Goal: Navigation & Orientation: Find specific page/section

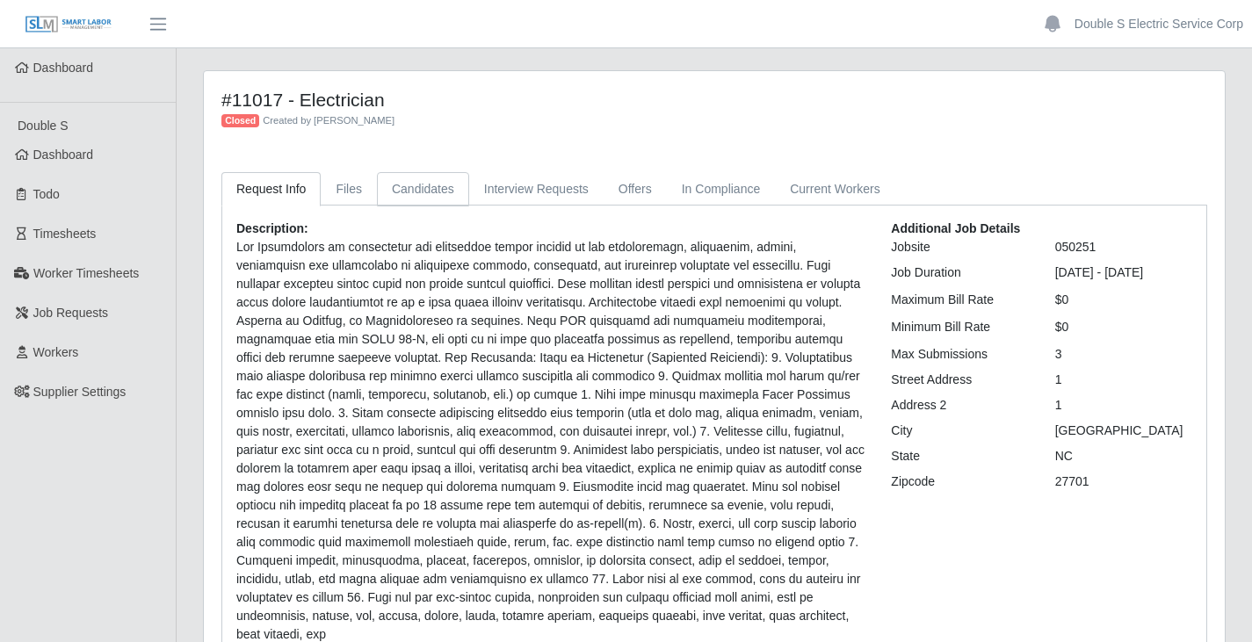
click at [422, 189] on link "Candidates" at bounding box center [423, 189] width 92 height 34
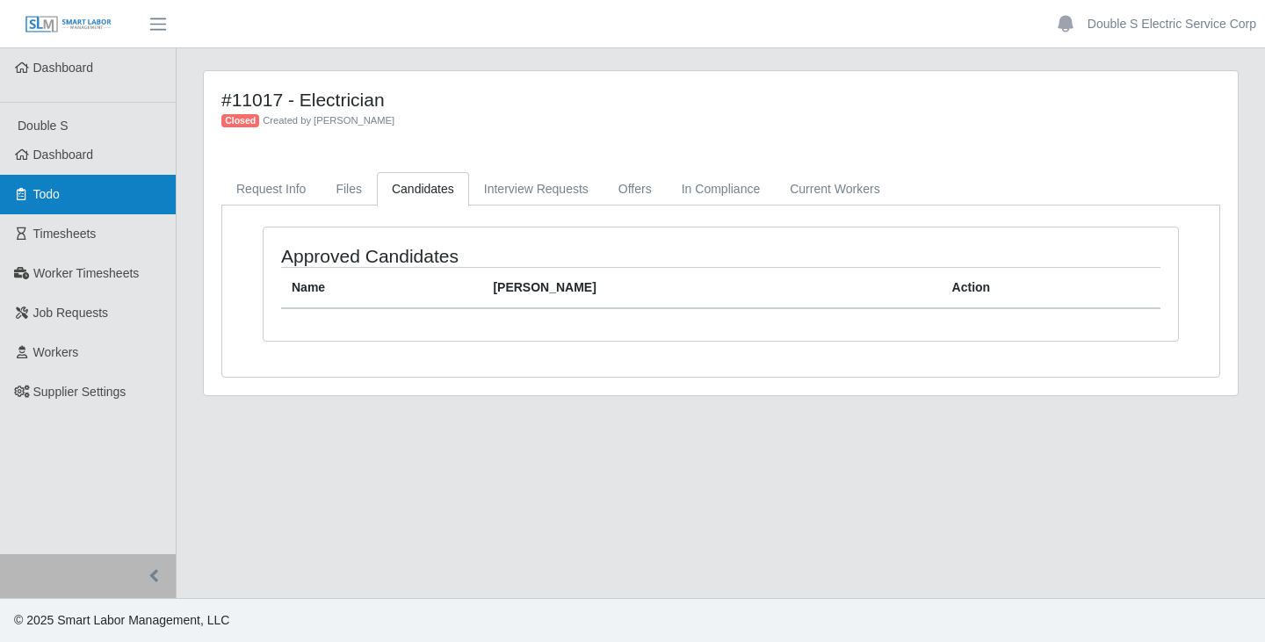
click at [108, 155] on link "Dashboard" at bounding box center [88, 155] width 176 height 40
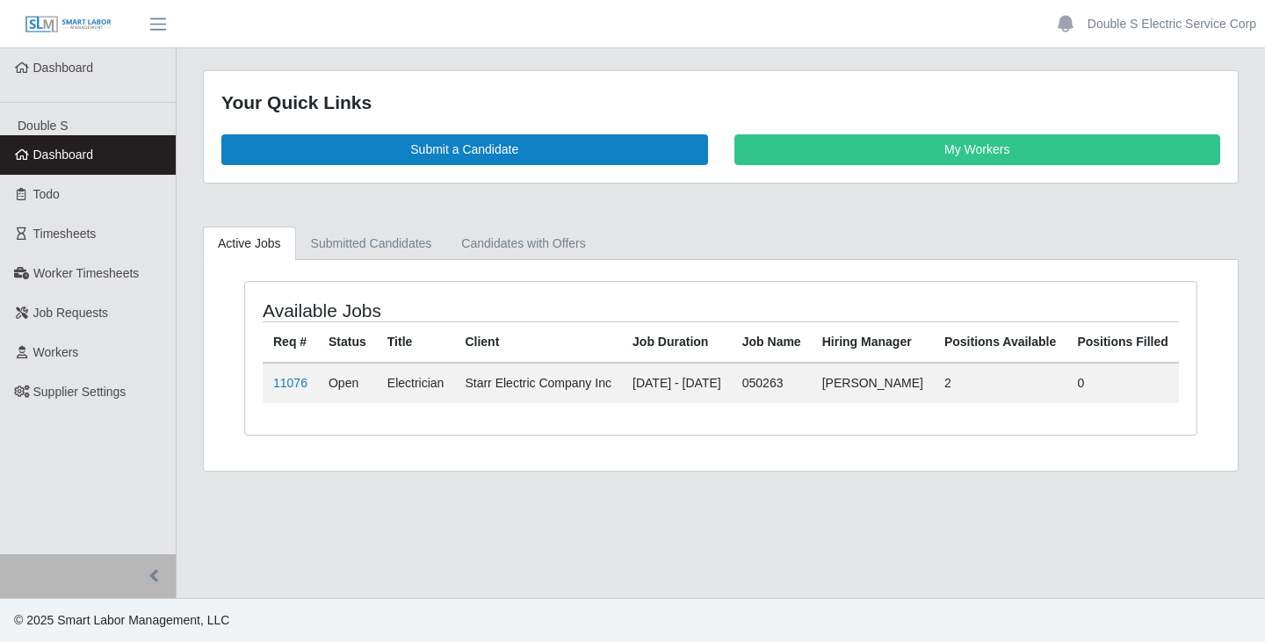
click at [291, 390] on link "11076" at bounding box center [290, 383] width 34 height 14
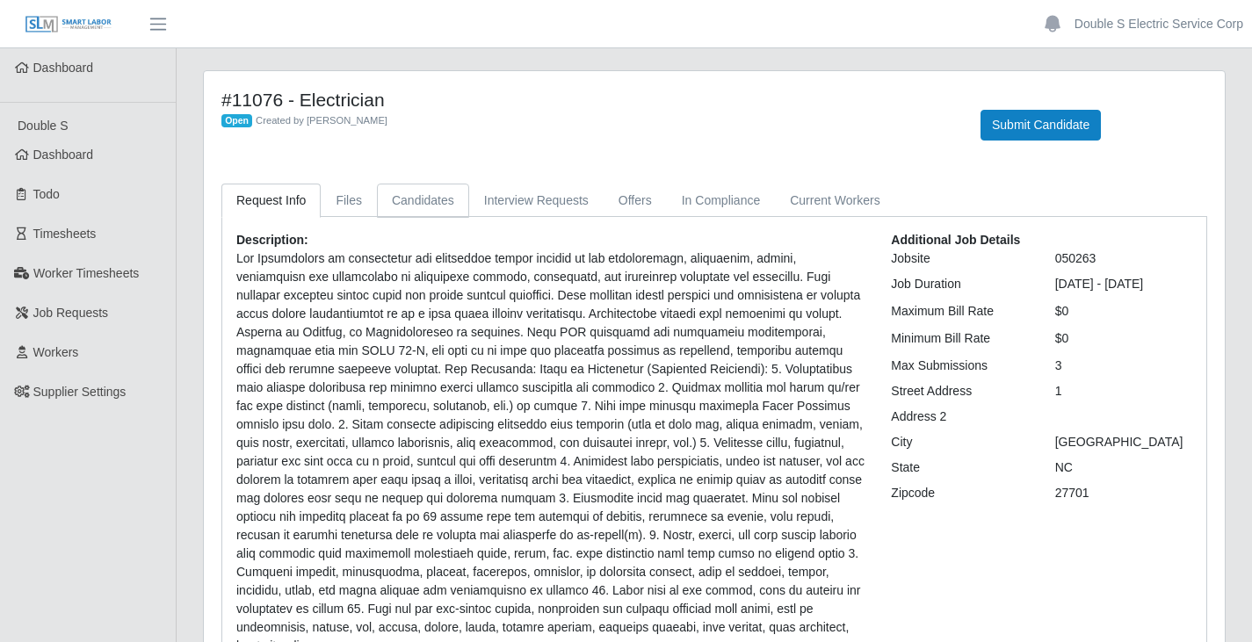
click at [426, 205] on link "Candidates" at bounding box center [423, 201] width 92 height 34
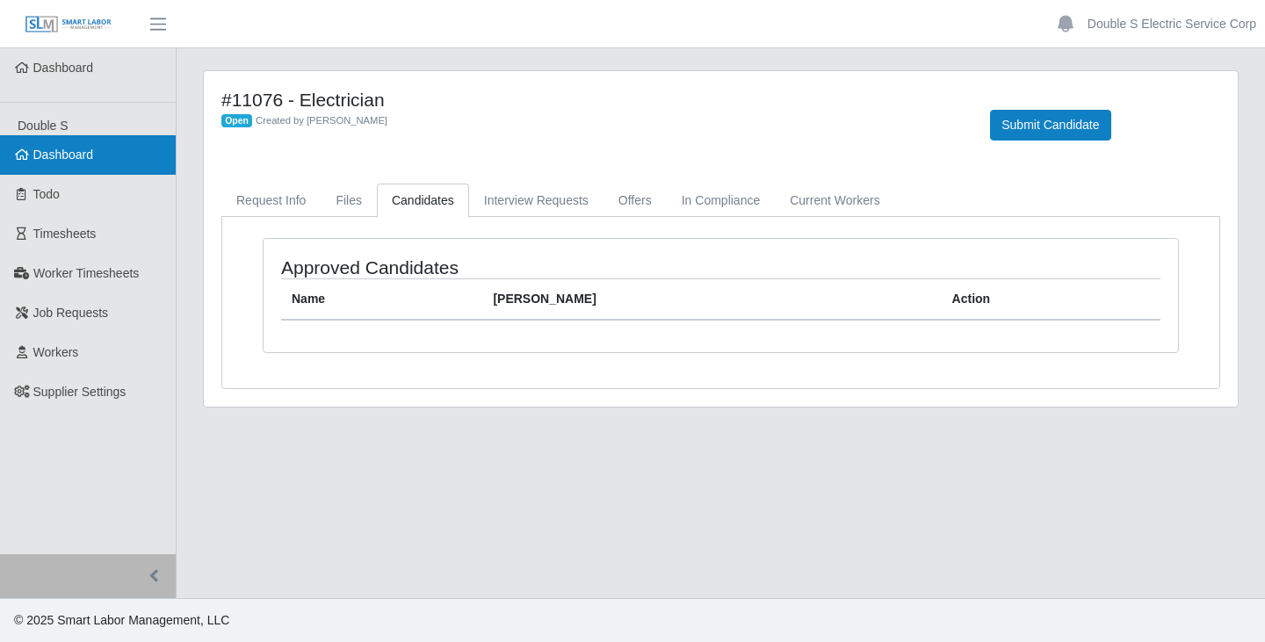
click at [102, 155] on link "Dashboard" at bounding box center [88, 155] width 176 height 40
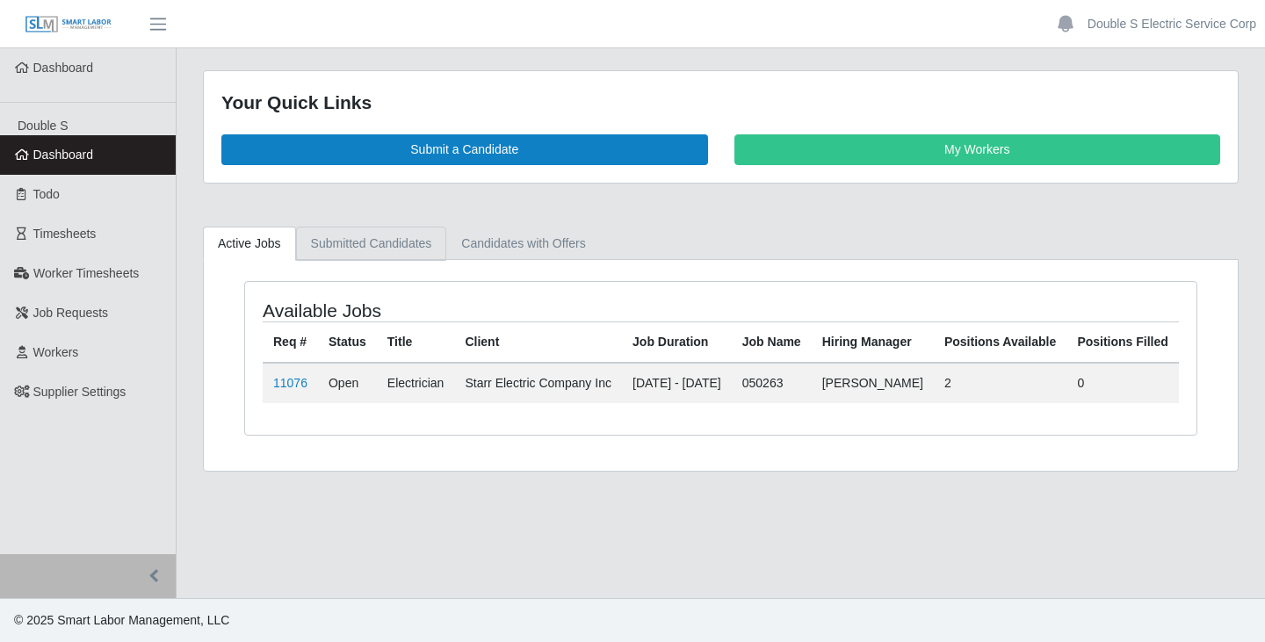
click at [366, 247] on link "Submitted Candidates" at bounding box center [371, 244] width 151 height 34
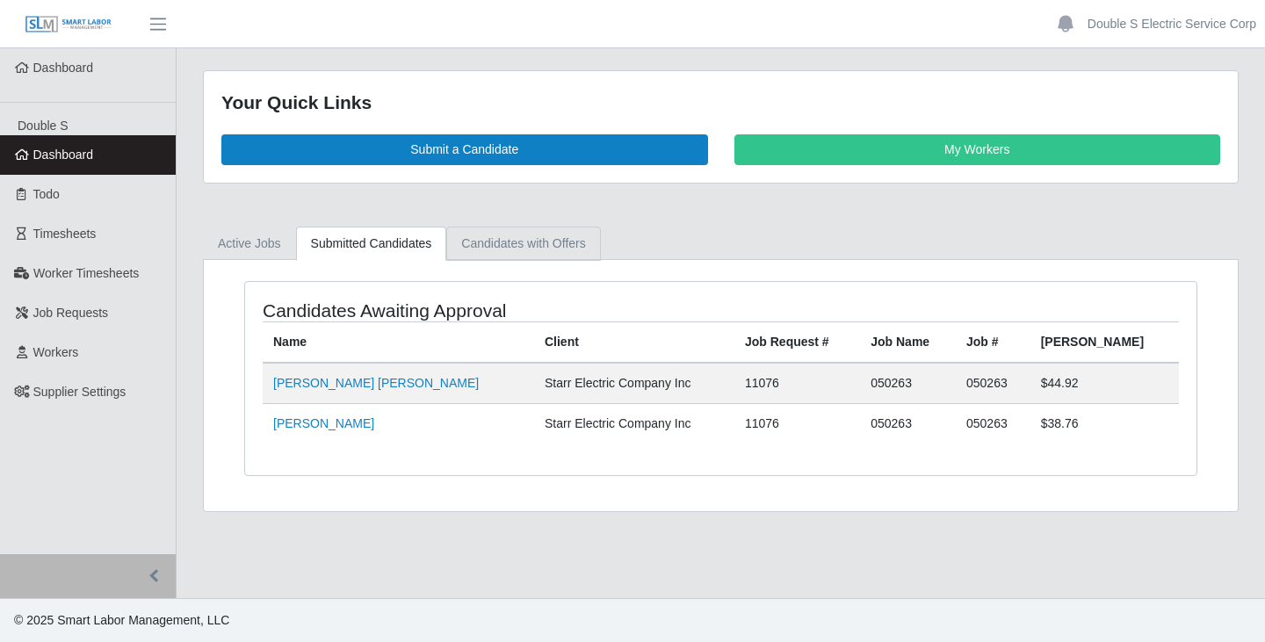
click at [545, 245] on link "Candidates with Offers" at bounding box center [523, 244] width 154 height 34
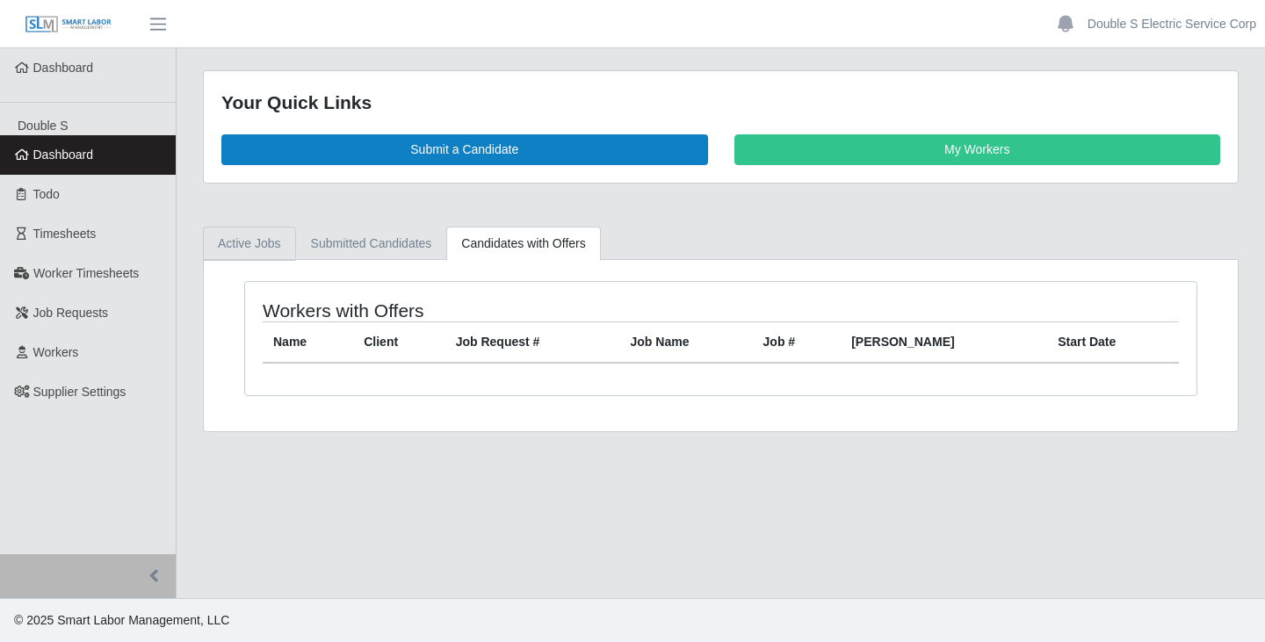
click at [261, 246] on link "Active Jobs" at bounding box center [249, 244] width 93 height 34
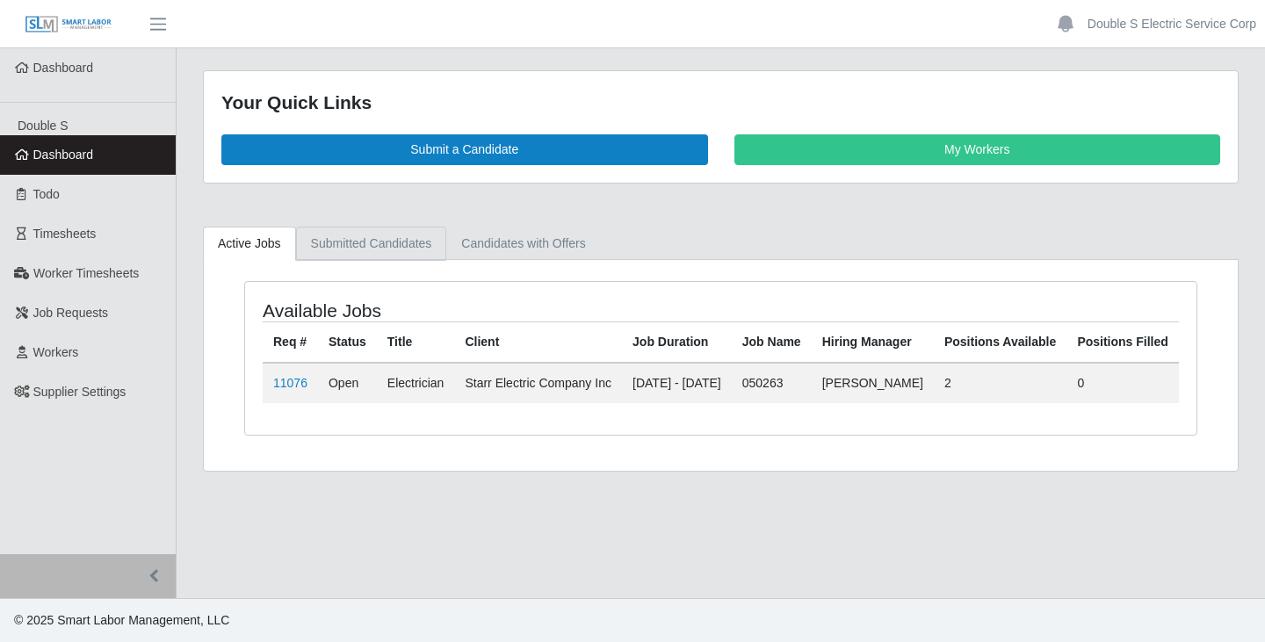
click at [393, 245] on link "Submitted Candidates" at bounding box center [371, 244] width 151 height 34
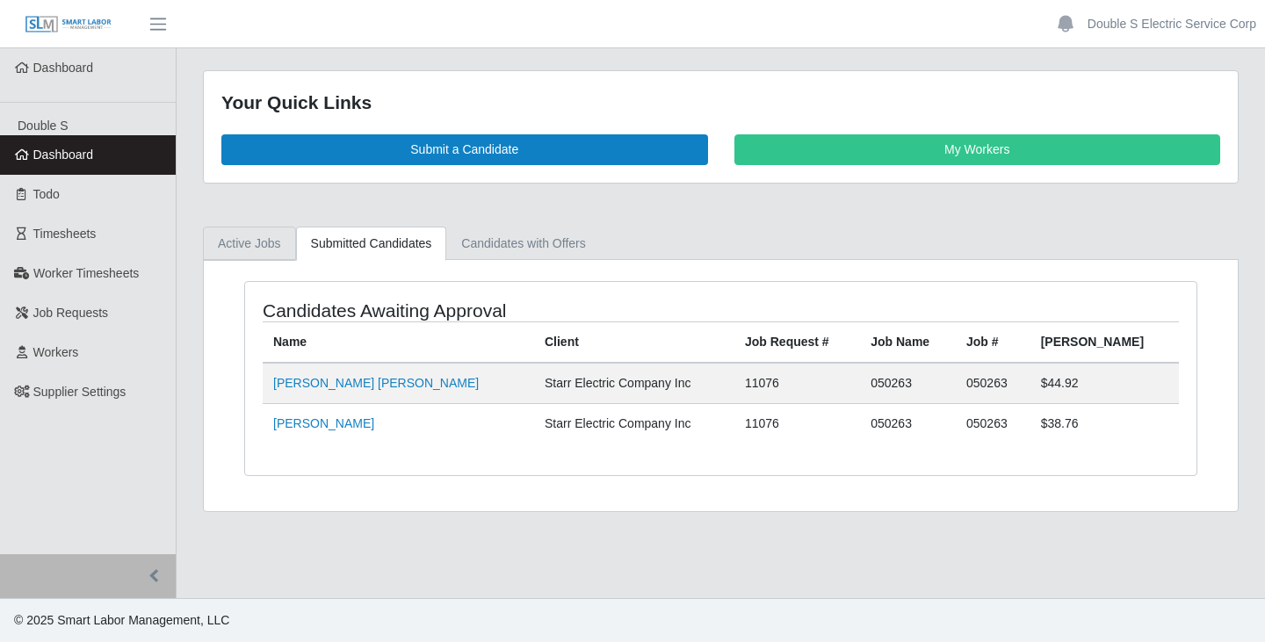
click at [242, 242] on link "Active Jobs" at bounding box center [249, 244] width 93 height 34
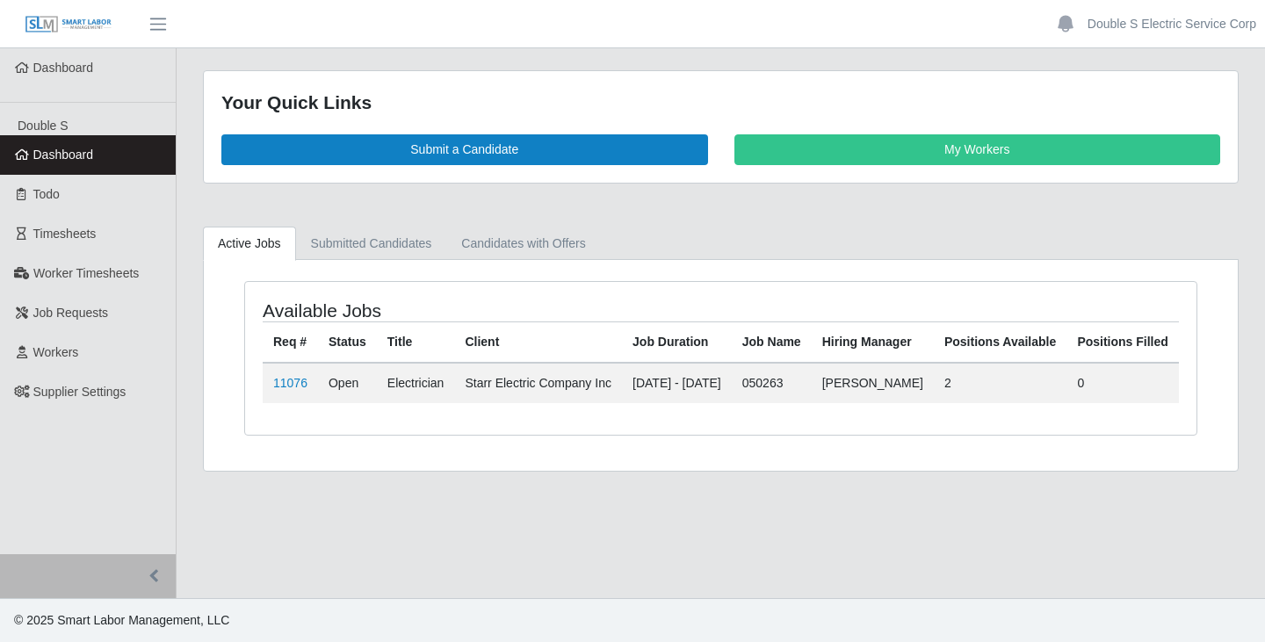
click at [292, 390] on link "11076" at bounding box center [290, 383] width 34 height 14
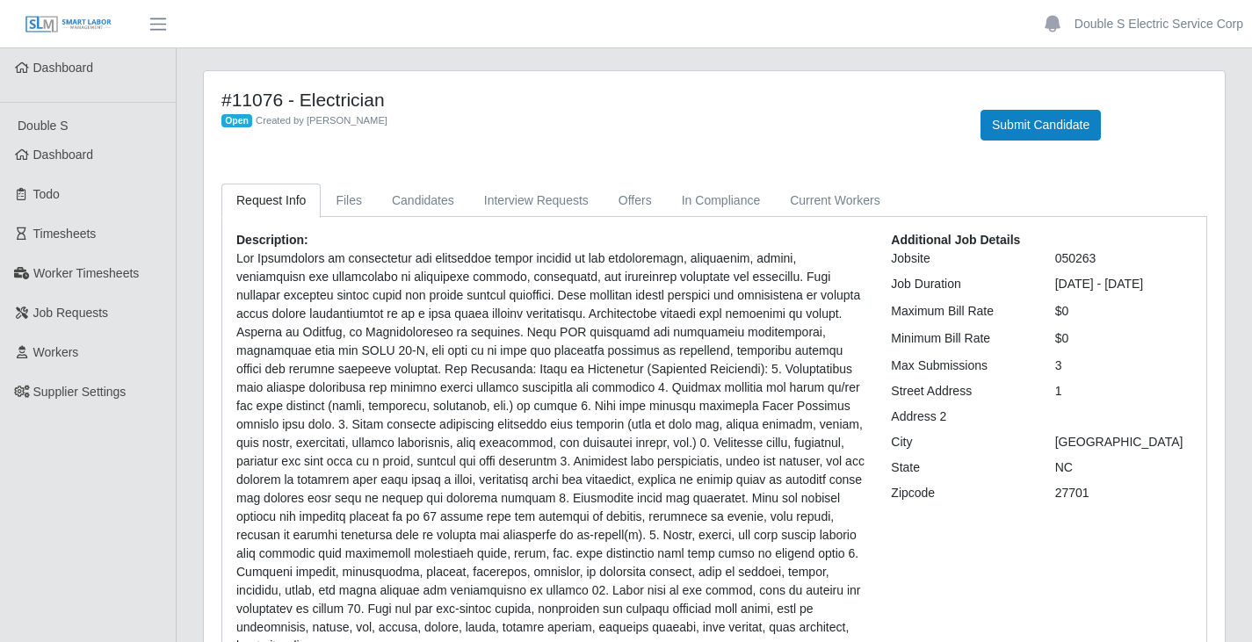
click at [802, 466] on p at bounding box center [550, 452] width 628 height 406
